Goal: Information Seeking & Learning: Learn about a topic

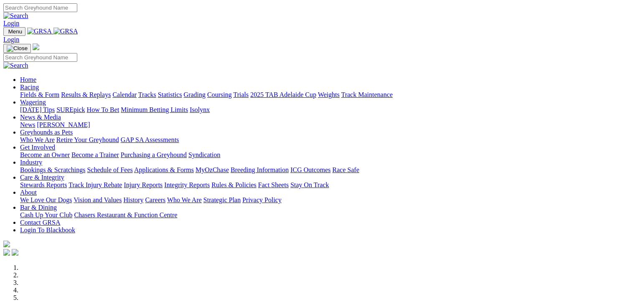
click at [33, 91] on link "Fields & Form" at bounding box center [39, 94] width 39 height 7
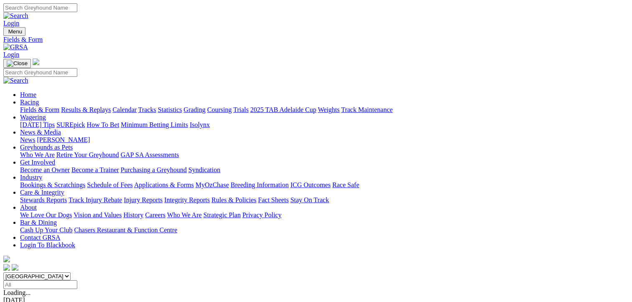
scroll to position [42, 0]
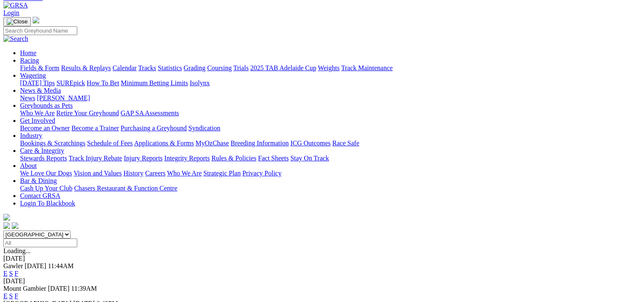
click at [18, 293] on link "F" at bounding box center [17, 296] width 4 height 7
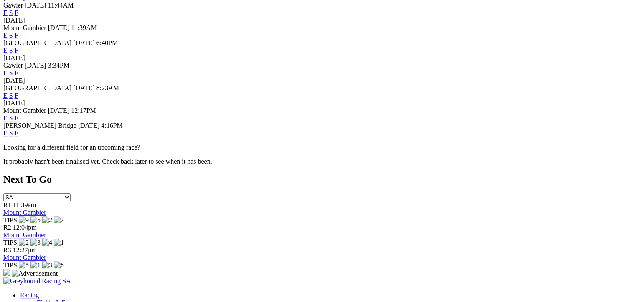
scroll to position [313, 0]
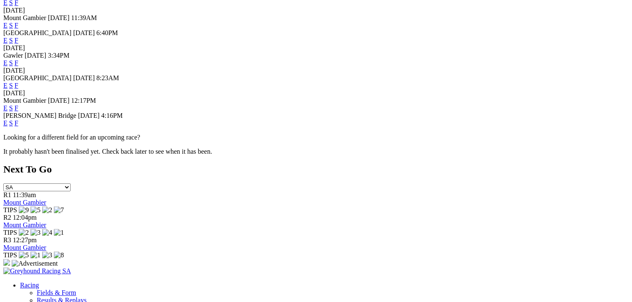
click at [18, 104] on link "F" at bounding box center [17, 107] width 4 height 7
